Goal: Task Accomplishment & Management: Complete application form

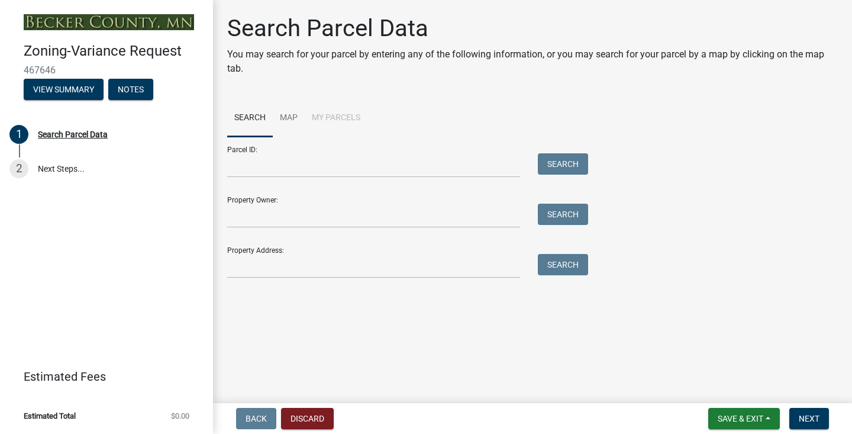
click at [120, 53] on h4 "Zoning-Variance Request" at bounding box center [114, 51] width 180 height 17
click at [54, 134] on div "Search Parcel Data" at bounding box center [73, 134] width 70 height 8
click at [246, 202] on div "Property Owner: Search" at bounding box center [404, 207] width 355 height 41
click at [246, 215] on input "Property Owner:" at bounding box center [373, 216] width 293 height 24
type input "solc"
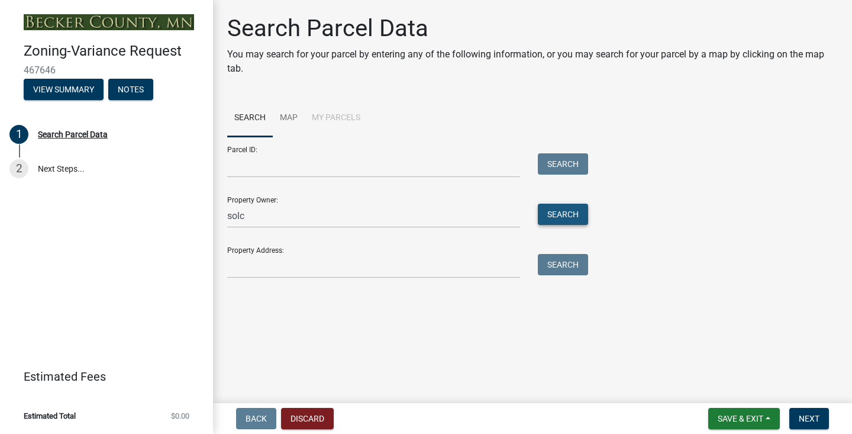
click at [554, 215] on button "Search" at bounding box center [563, 214] width 50 height 21
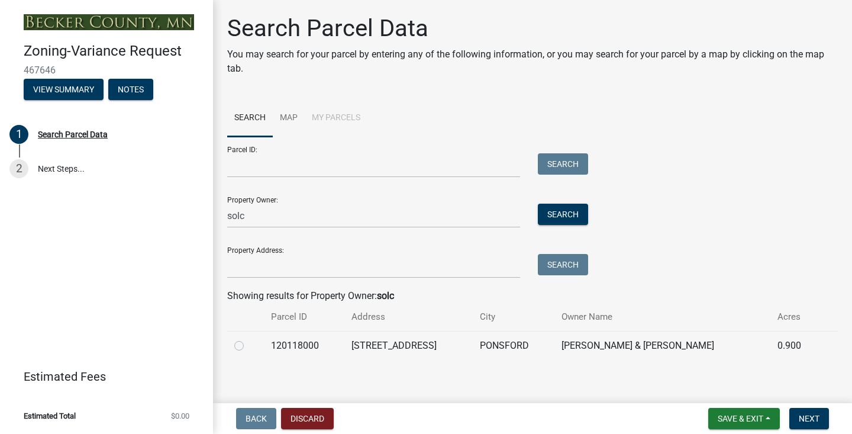
click at [249, 339] on label at bounding box center [249, 339] width 0 height 0
click at [249, 346] on input "radio" at bounding box center [253, 343] width 8 height 8
radio input "true"
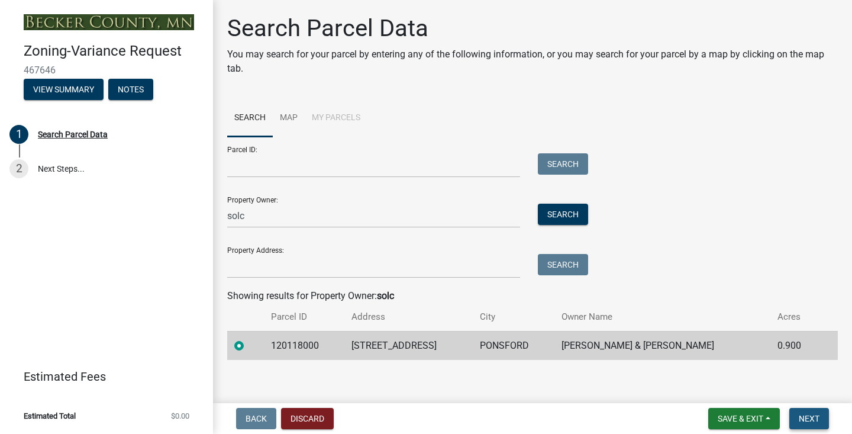
click at [810, 423] on button "Next" at bounding box center [810, 418] width 40 height 21
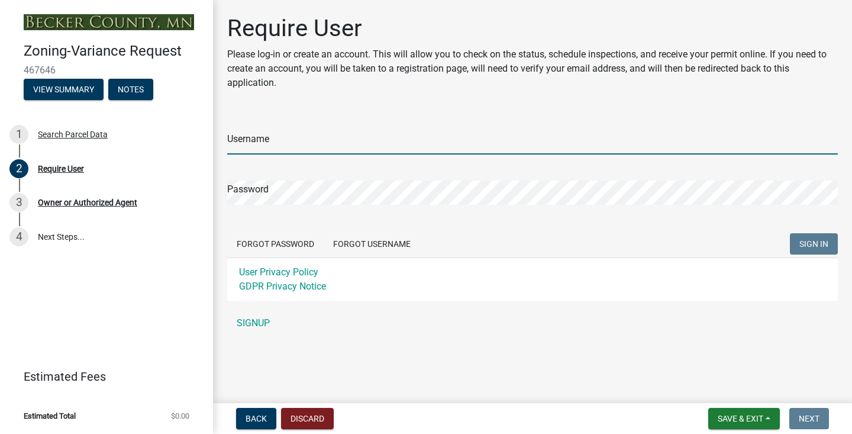
click at [308, 142] on input "Username" at bounding box center [532, 142] width 611 height 24
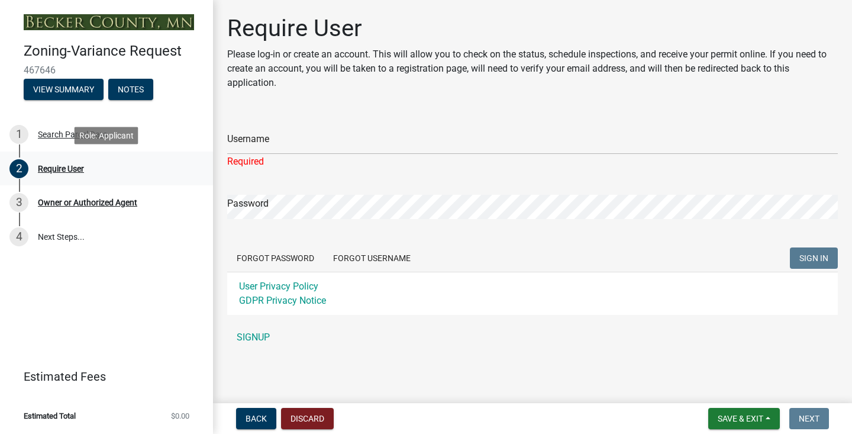
click at [70, 167] on div "Require User" at bounding box center [61, 169] width 46 height 8
click at [54, 204] on div "Owner or Authorized Agent" at bounding box center [87, 202] width 99 height 8
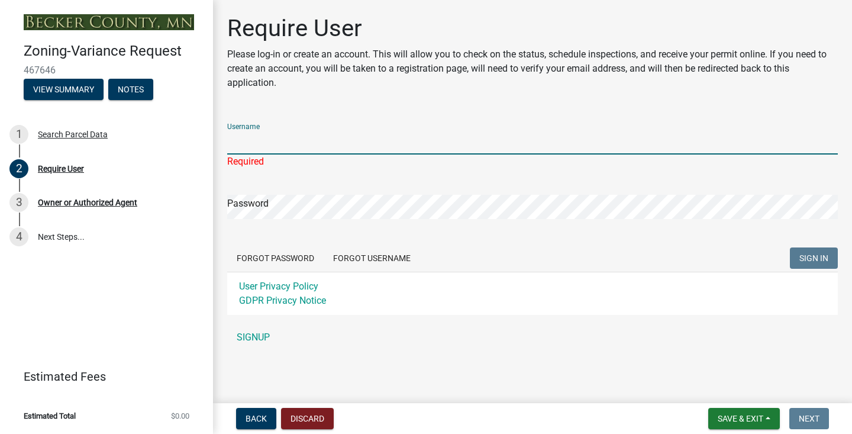
click at [265, 146] on input "Username" at bounding box center [532, 142] width 611 height 24
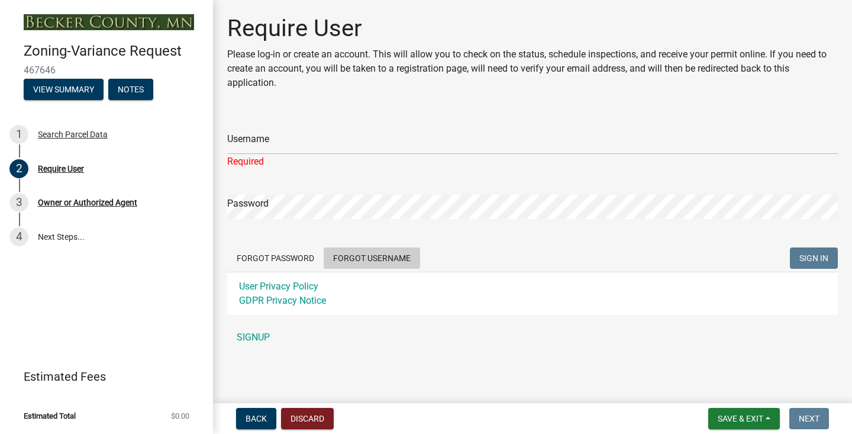
click at [339, 262] on button "Forgot Username" at bounding box center [372, 257] width 96 height 21
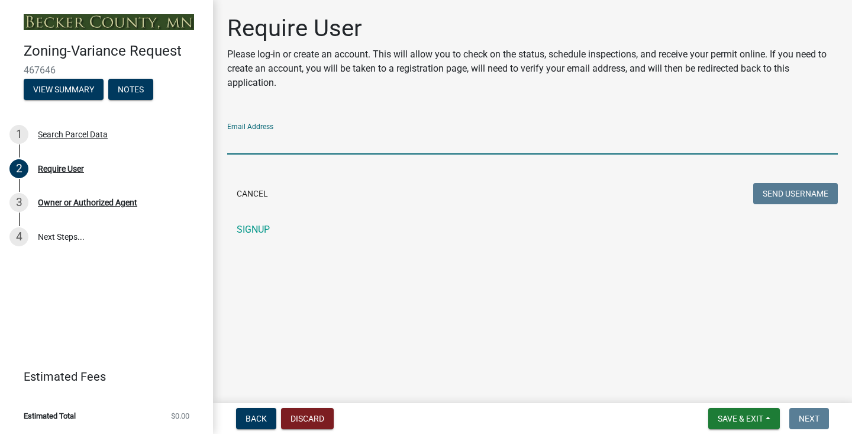
click at [296, 141] on input "Email Address" at bounding box center [532, 142] width 611 height 24
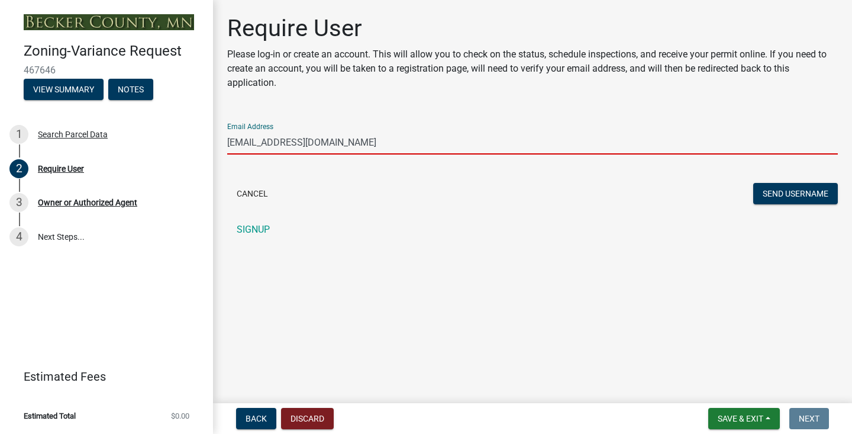
click at [255, 144] on input "jarmila@irt1.com" at bounding box center [532, 142] width 611 height 24
click at [778, 194] on button "Send Username" at bounding box center [795, 193] width 85 height 21
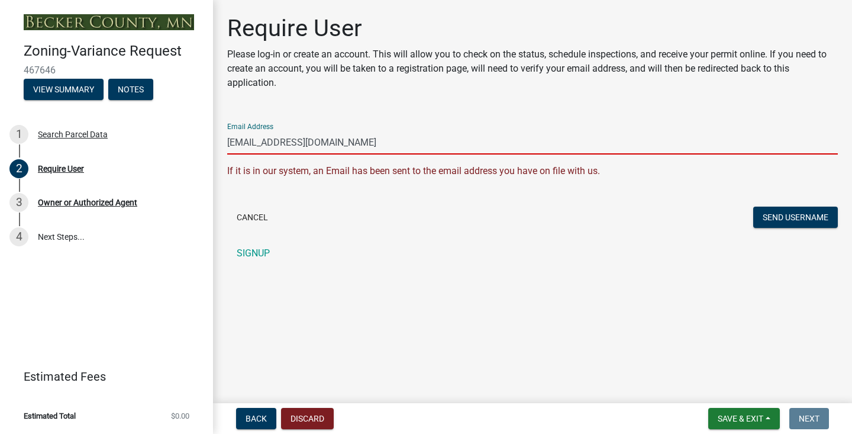
click at [247, 144] on input "jsolc@irt1.com" at bounding box center [532, 142] width 611 height 24
click at [773, 221] on button "Send Username" at bounding box center [795, 217] width 85 height 21
click at [256, 144] on input "jarmila@irt1.com" at bounding box center [532, 142] width 611 height 24
click at [297, 143] on input "jsolc@irt1.com" at bounding box center [532, 142] width 611 height 24
type input "jsolc@gra.midco.net"
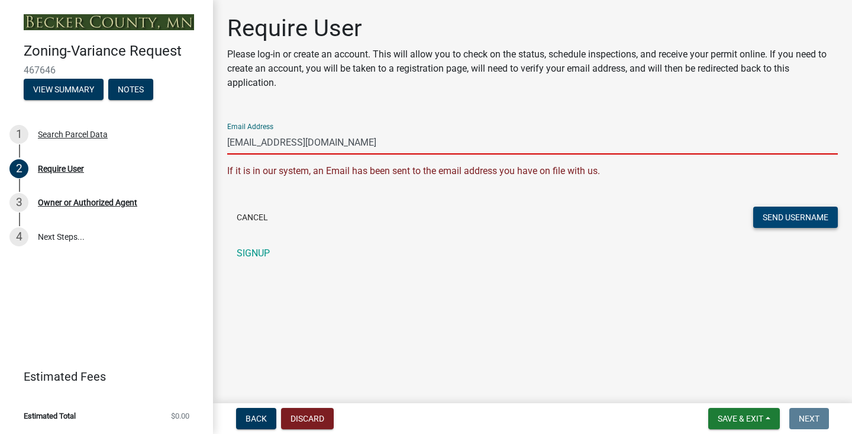
click at [775, 216] on button "Send Username" at bounding box center [795, 217] width 85 height 21
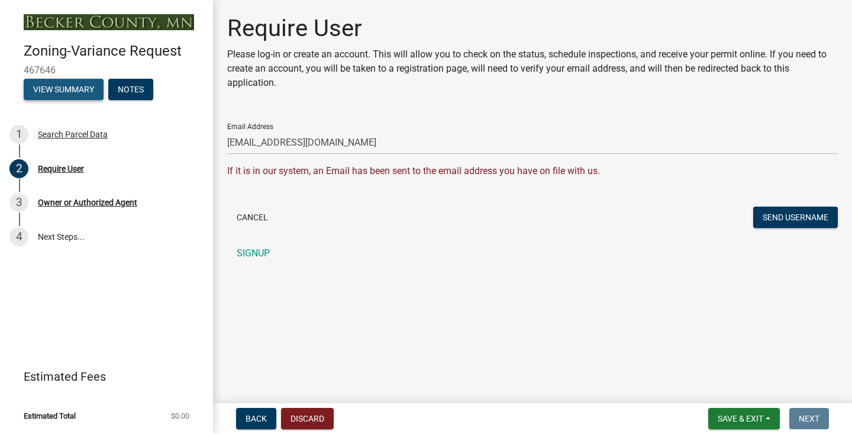
click at [86, 90] on button "View Summary" at bounding box center [64, 89] width 80 height 21
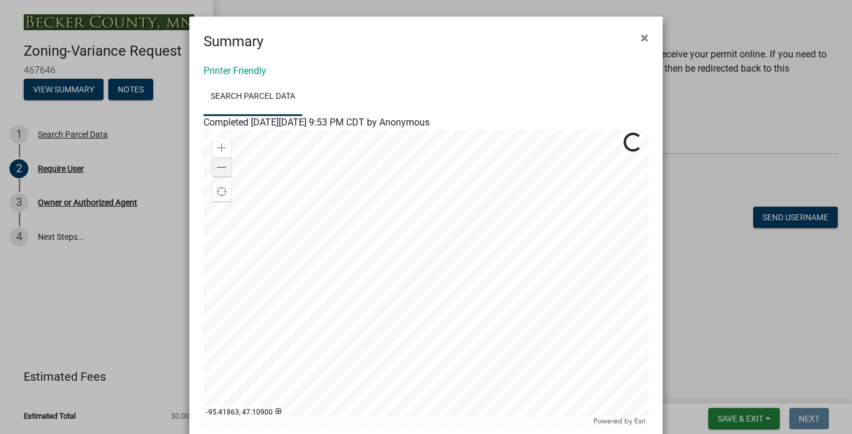
click at [407, 268] on div at bounding box center [426, 278] width 445 height 296
click at [427, 267] on div at bounding box center [426, 278] width 445 height 296
click at [641, 37] on span "×" at bounding box center [645, 38] width 8 height 17
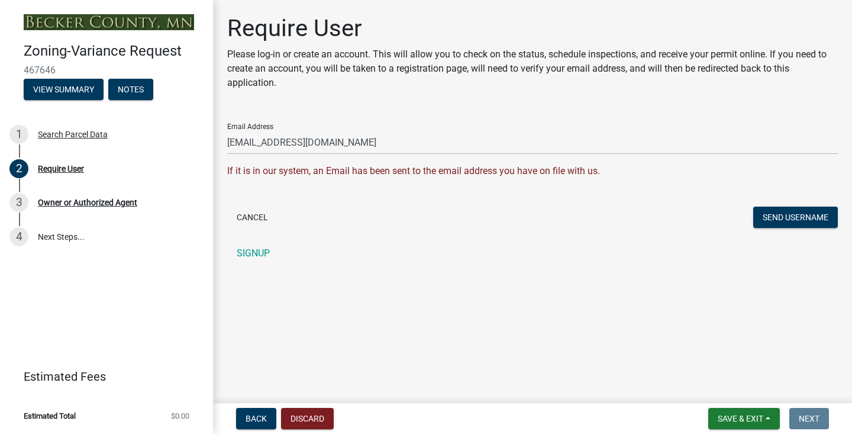
click at [70, 70] on span "467646" at bounding box center [107, 70] width 166 height 11
click at [47, 68] on span "467646" at bounding box center [107, 70] width 166 height 11
click at [262, 253] on link "SIGNUP" at bounding box center [532, 253] width 611 height 24
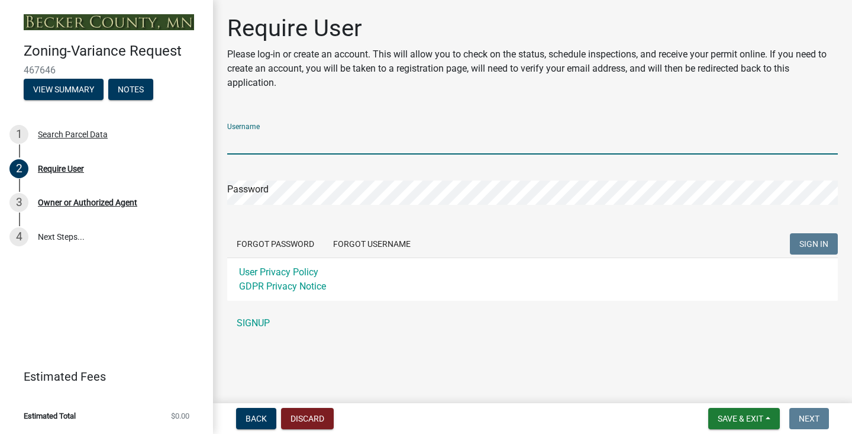
click at [289, 143] on input "Username" at bounding box center [532, 142] width 611 height 24
click at [231, 143] on input "jarmila" at bounding box center [532, 142] width 611 height 24
type input "Jarmila"
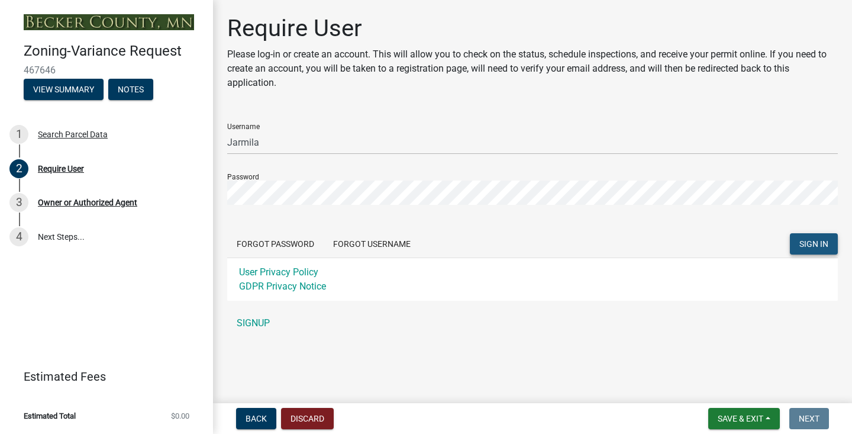
click at [810, 246] on span "SIGN IN" at bounding box center [814, 243] width 29 height 9
click at [800, 249] on button "SIGN IN" at bounding box center [814, 243] width 48 height 21
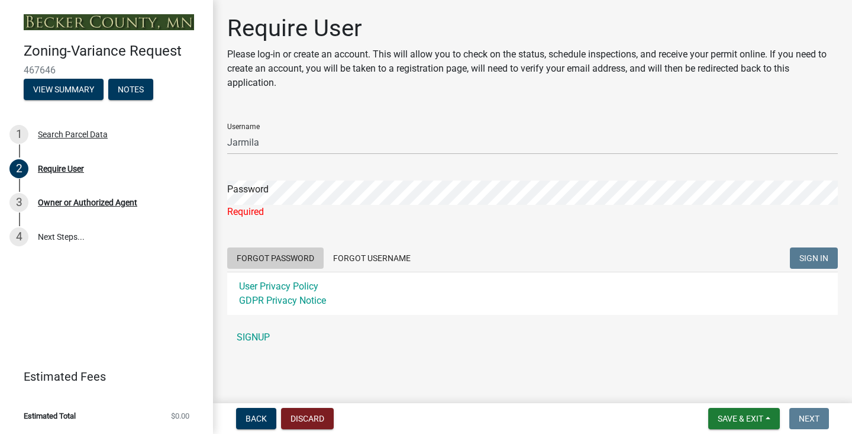
click at [289, 258] on button "Forgot Password" at bounding box center [275, 257] width 96 height 21
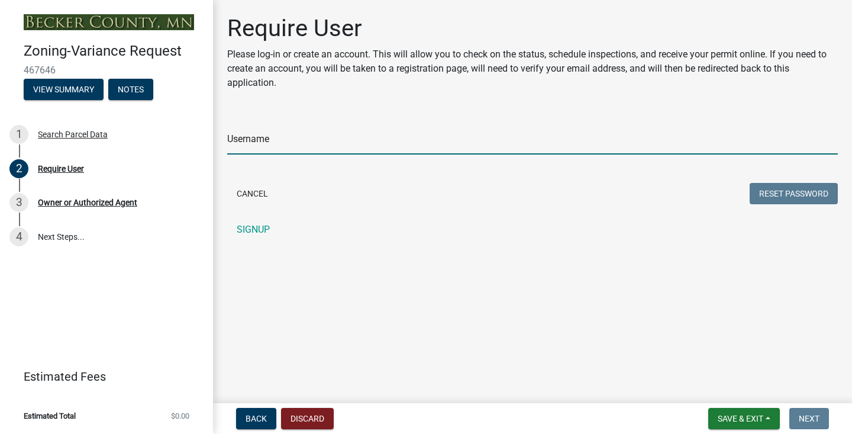
click at [284, 141] on input "Username" at bounding box center [532, 142] width 611 height 24
type input "Jarmila"
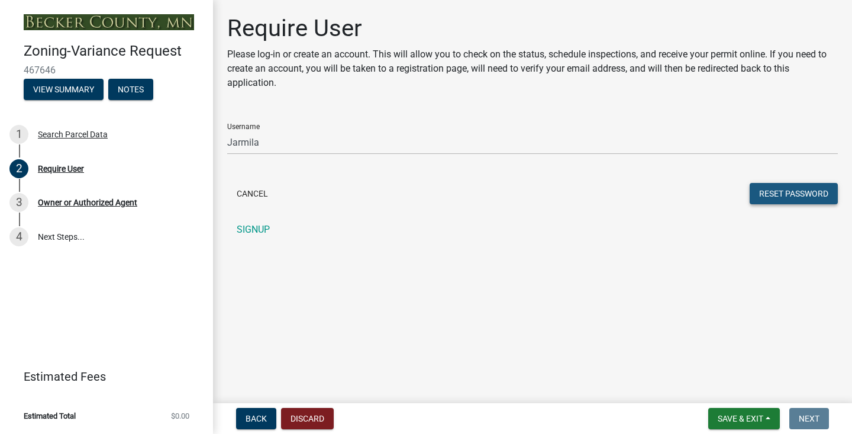
click at [784, 194] on button "Reset Password" at bounding box center [794, 193] width 88 height 21
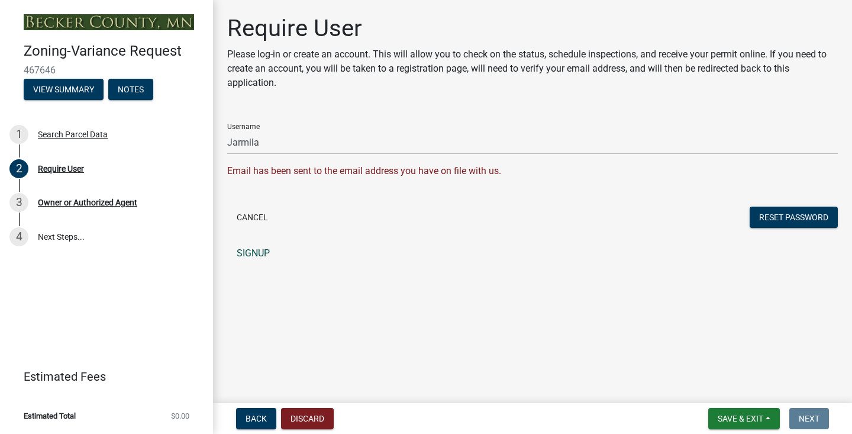
click at [254, 252] on link "SIGNUP" at bounding box center [532, 253] width 611 height 24
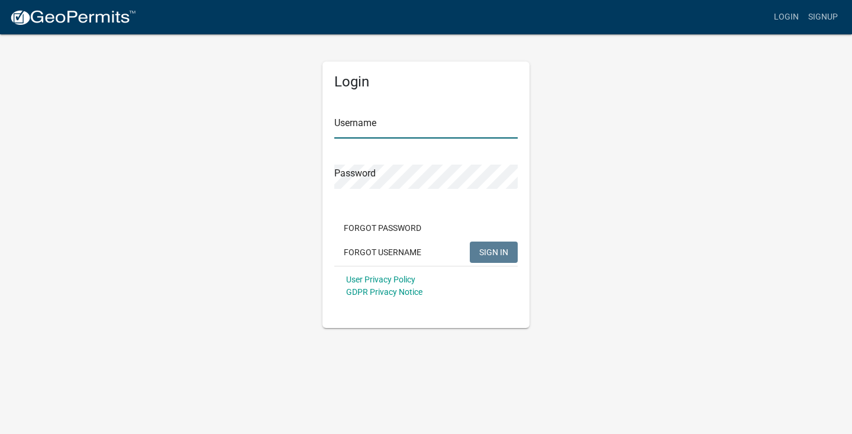
click at [400, 130] on input "Username" at bounding box center [425, 126] width 183 height 24
type input "Jarmila"
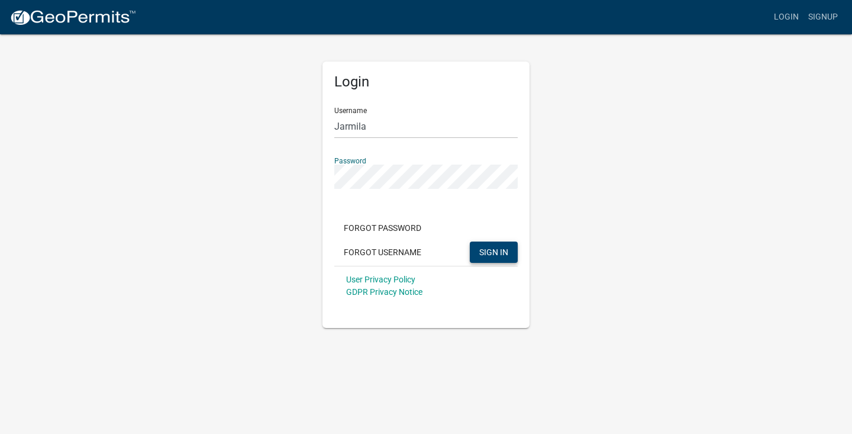
click at [498, 252] on span "SIGN IN" at bounding box center [493, 251] width 29 height 9
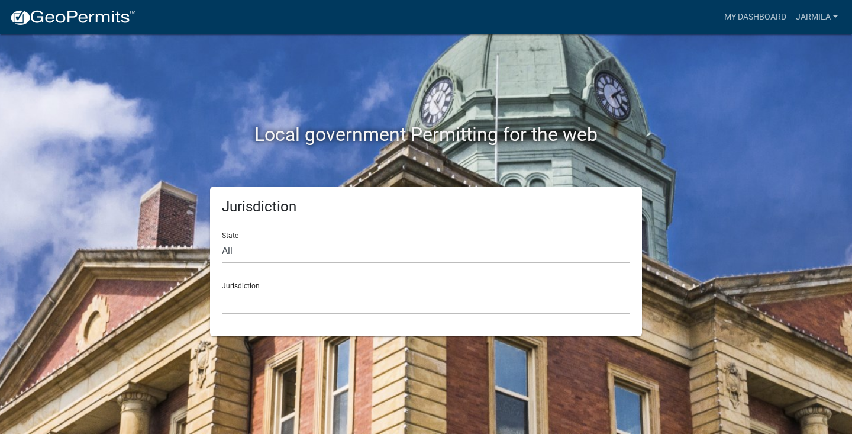
click at [284, 295] on select "[GEOGRAPHIC_DATA], [US_STATE] [GEOGRAPHIC_DATA], [US_STATE][PERSON_NAME][GEOGRA…" at bounding box center [426, 301] width 408 height 24
click at [236, 254] on select "All [US_STATE] [US_STATE] [US_STATE] [US_STATE] [US_STATE] [US_STATE] [US_STATE…" at bounding box center [426, 251] width 408 height 24
click at [239, 250] on select "All [US_STATE] [US_STATE] [US_STATE] [US_STATE] [US_STATE] [US_STATE] [US_STATE…" at bounding box center [426, 251] width 408 height 24
select select "[US_STATE]"
click at [248, 298] on select "[GEOGRAPHIC_DATA], [US_STATE] [GEOGRAPHIC_DATA], [US_STATE] [GEOGRAPHIC_DATA], …" at bounding box center [426, 301] width 408 height 24
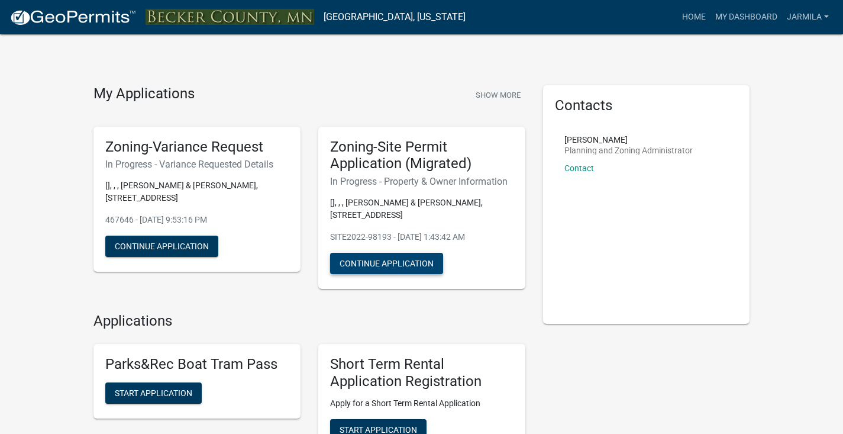
click at [366, 261] on button "Continue Application" at bounding box center [386, 263] width 113 height 21
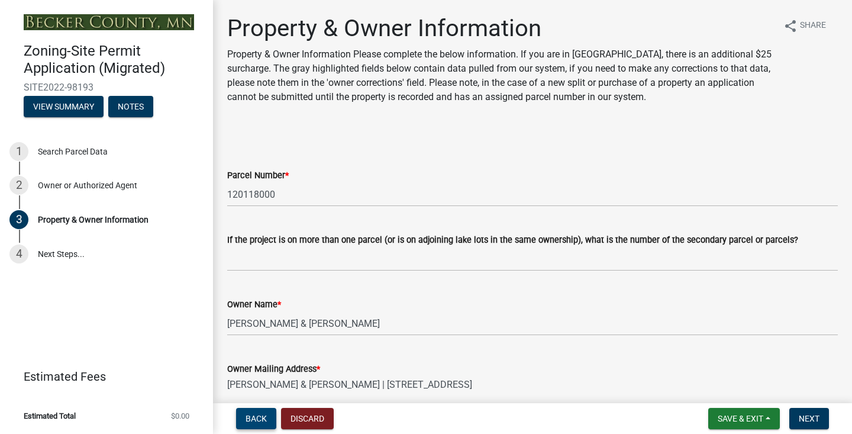
click at [255, 427] on button "Back" at bounding box center [256, 418] width 40 height 21
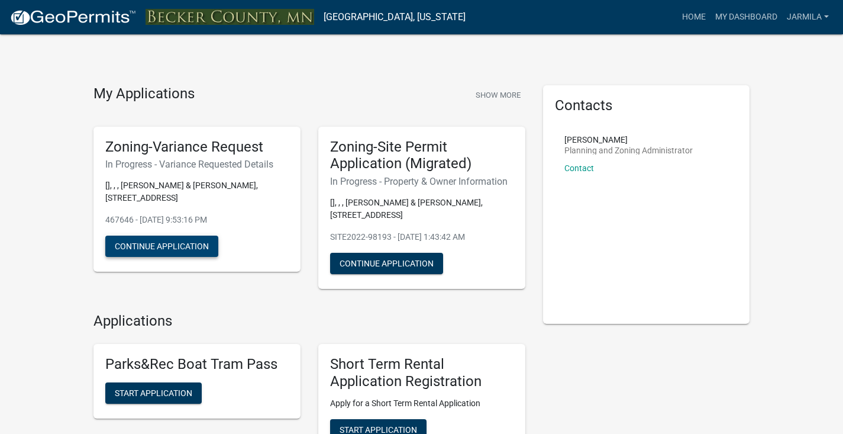
click at [166, 250] on button "Continue Application" at bounding box center [161, 246] width 113 height 21
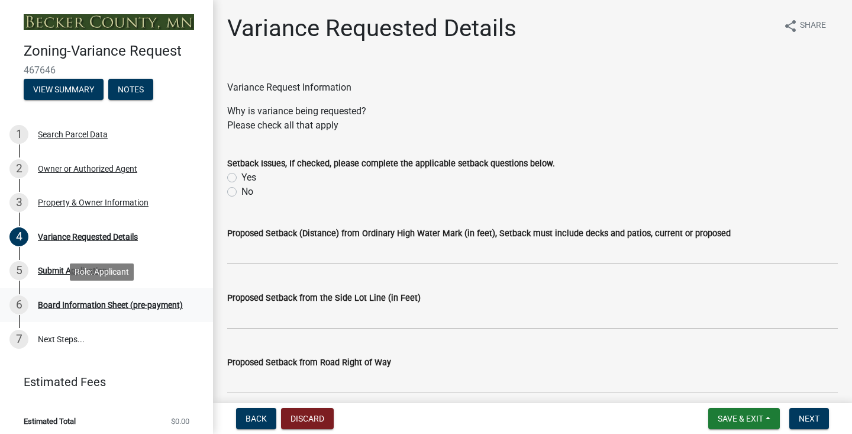
click at [115, 306] on div "Board Information Sheet (pre-payment)" at bounding box center [110, 305] width 145 height 8
click at [102, 301] on div "Board Information Sheet (pre-payment)" at bounding box center [110, 305] width 145 height 8
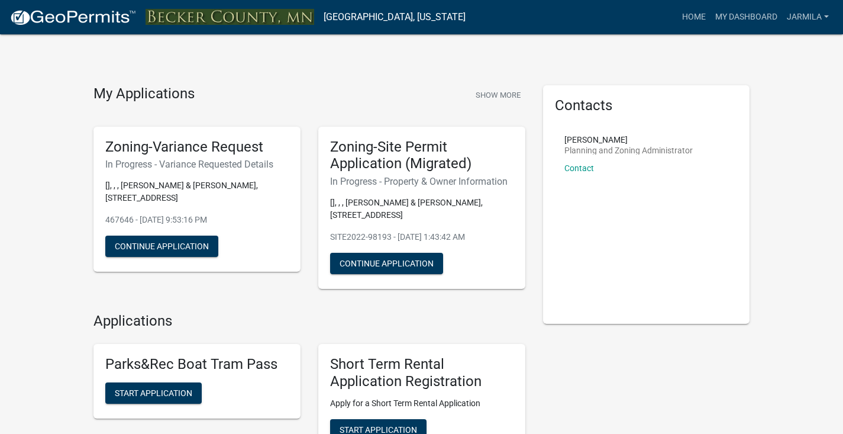
click at [165, 149] on h5 "Zoning-Variance Request" at bounding box center [196, 146] width 183 height 17
